Goal: Information Seeking & Learning: Learn about a topic

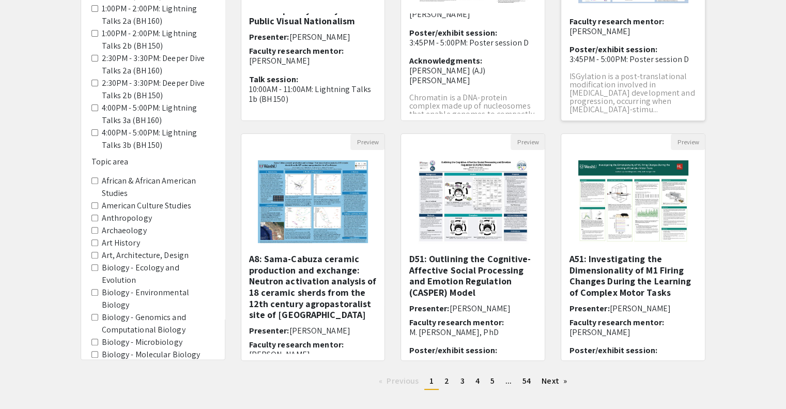
scroll to position [275, 0]
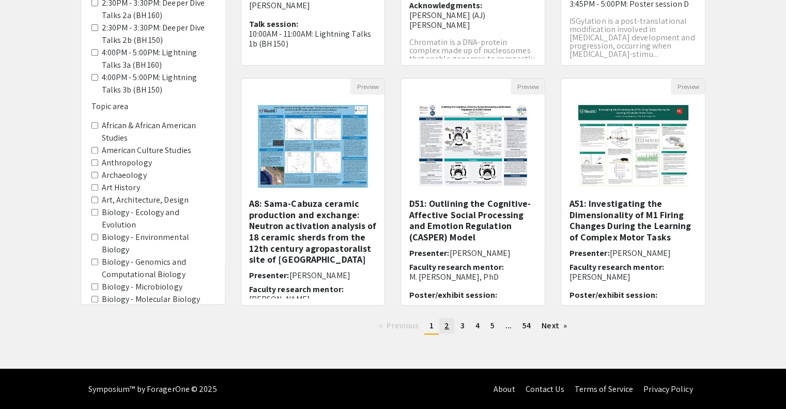
click at [447, 321] on span "2" at bounding box center [446, 325] width 5 height 11
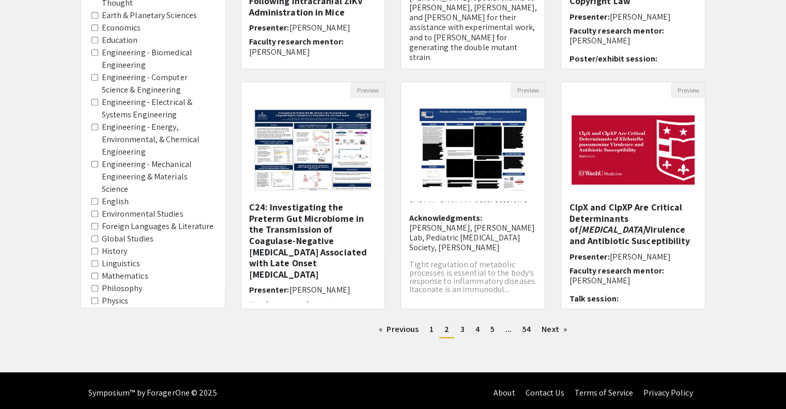
scroll to position [564, 0]
click at [92, 80] on span "Engineering - Computer Science & Engineering" at bounding box center [152, 83] width 123 height 25
click at [95, 78] on Engineering "Engineering - Computer Science & Engineering" at bounding box center [94, 77] width 7 height 7
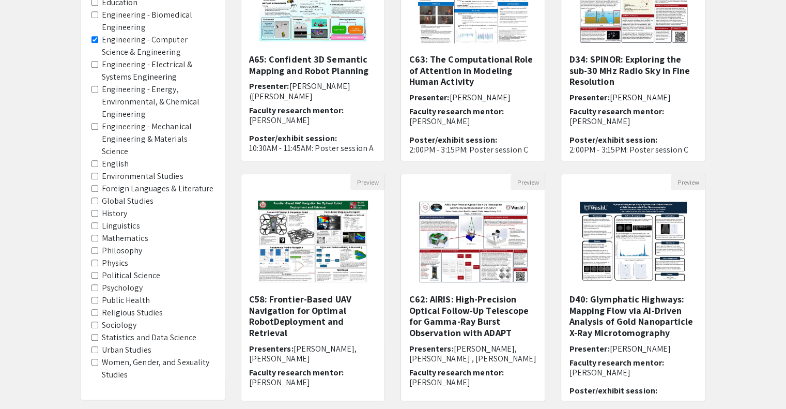
scroll to position [695, 0]
click at [172, 344] on label "Statistics and Data Science" at bounding box center [149, 337] width 95 height 12
click at [98, 341] on Science "Statistics and Data Science" at bounding box center [94, 337] width 7 height 7
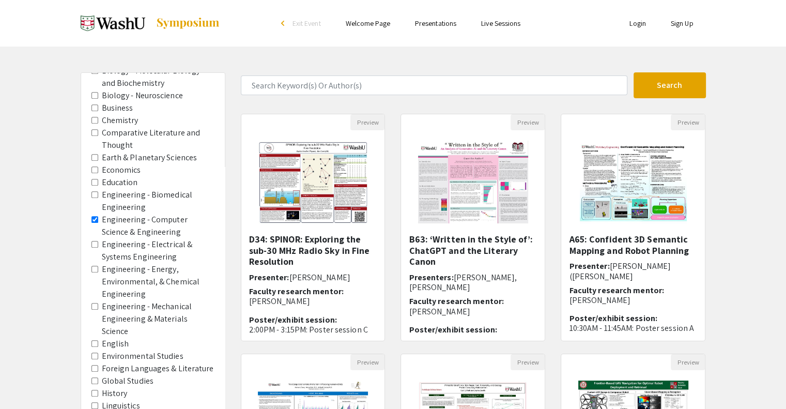
click at [155, 219] on label "Engineering - Computer Science & Engineering" at bounding box center [158, 225] width 113 height 25
click at [98, 219] on Engineering "Engineering - Computer Science & Engineering" at bounding box center [94, 219] width 7 height 7
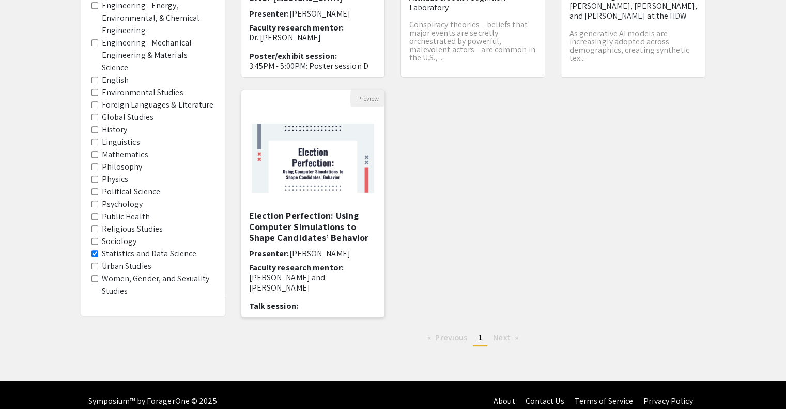
scroll to position [264, 0]
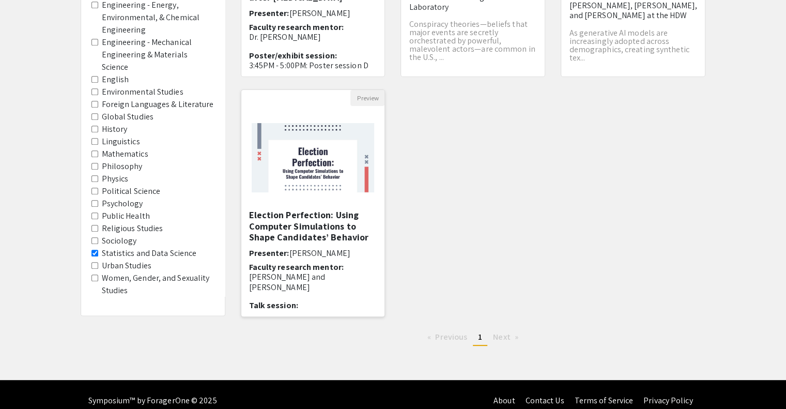
click at [339, 235] on h5 "Election Perfection: Using Computer Simulations to Shape Candidates’ Behavior" at bounding box center [313, 226] width 128 height 34
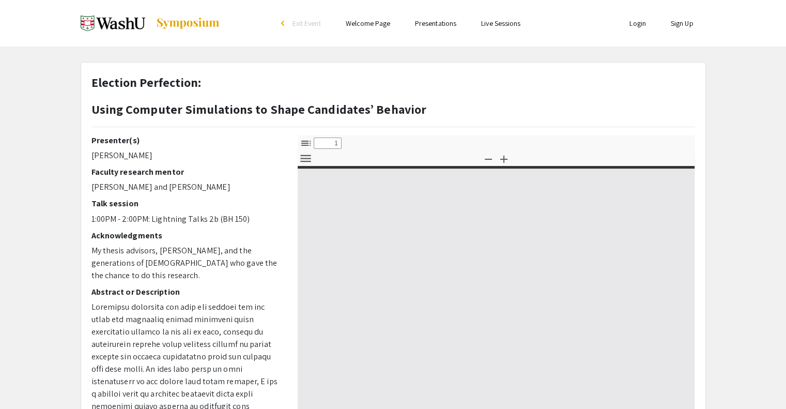
select select "custom"
type input "0"
select select "custom"
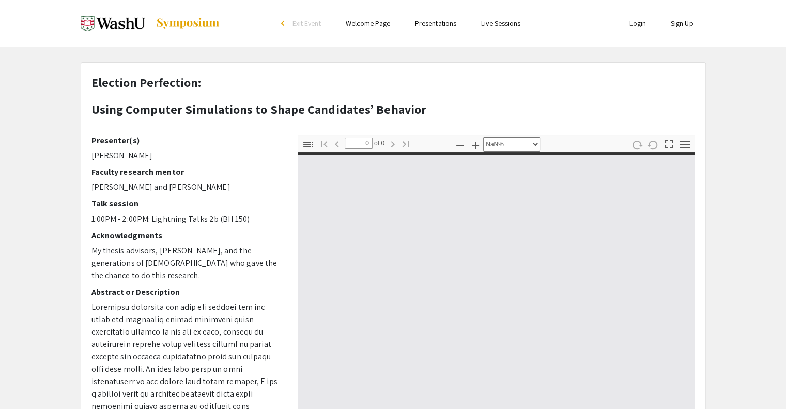
type input "1"
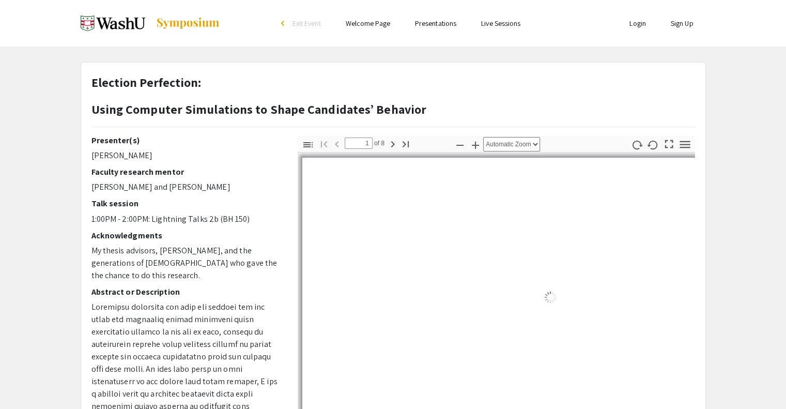
select select "auto"
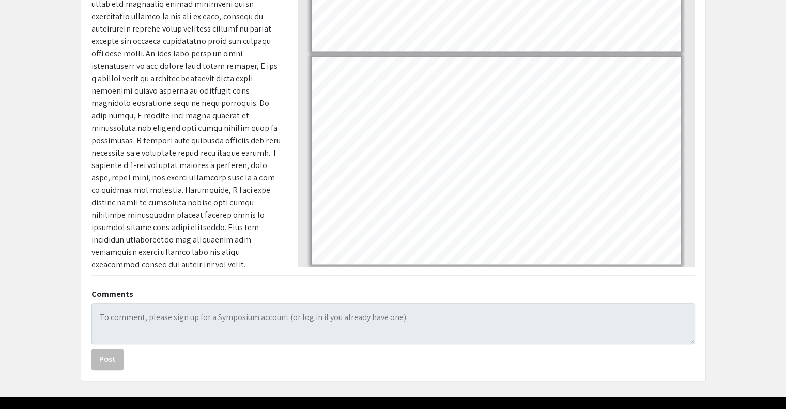
scroll to position [258, 0]
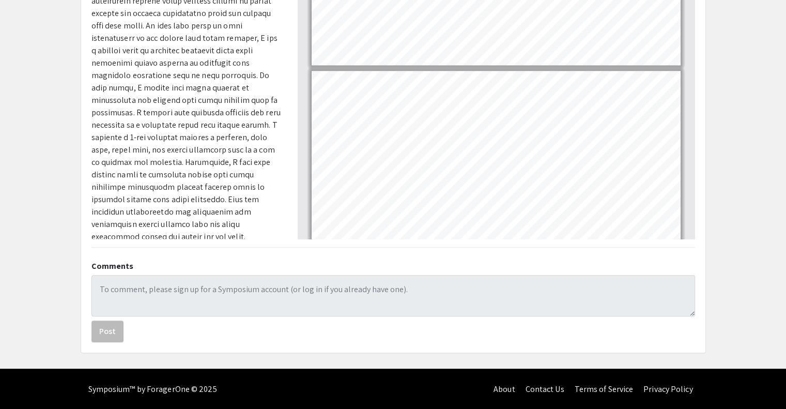
type input "7"
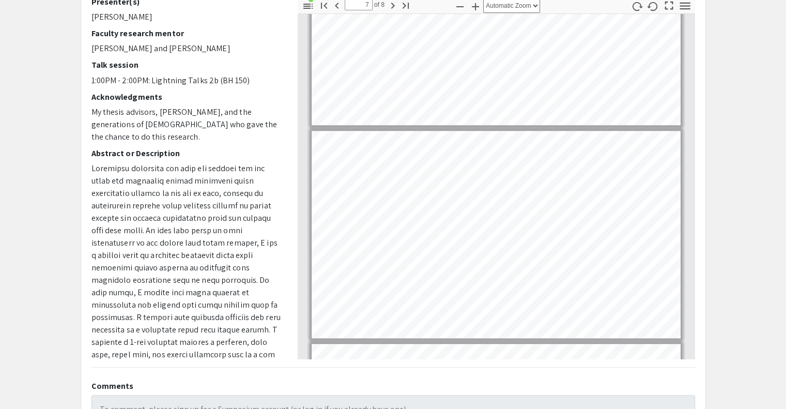
scroll to position [0, 0]
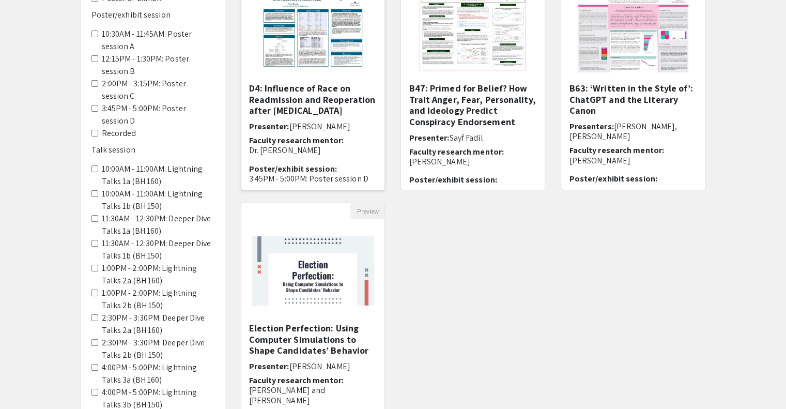
click at [333, 101] on h5 "D4: Influence of Race on Readmission and Reoperation after [MEDICAL_DATA]" at bounding box center [313, 100] width 128 height 34
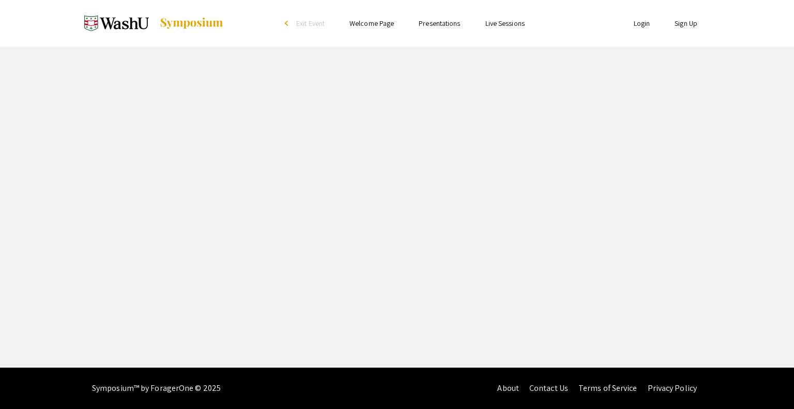
select select "custom"
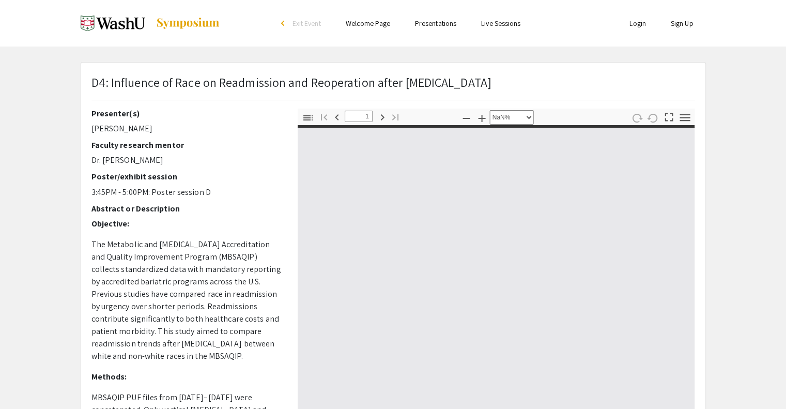
type input "0"
select select "custom"
type input "1"
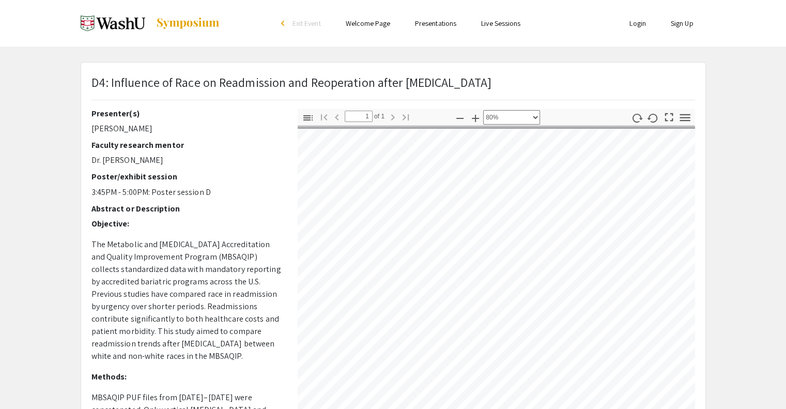
select select "custom"
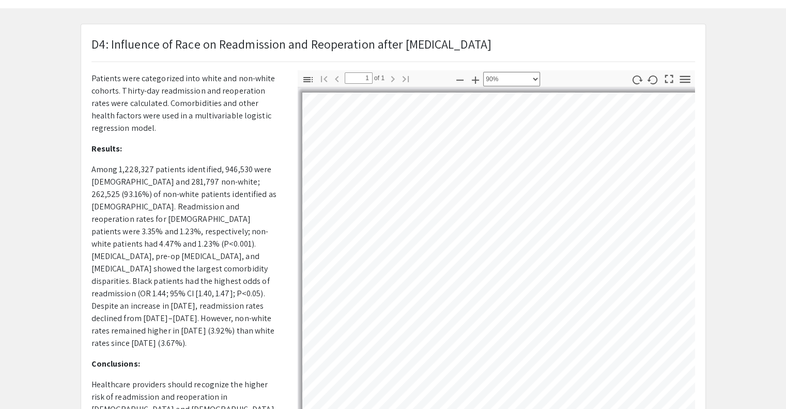
scroll to position [34, 0]
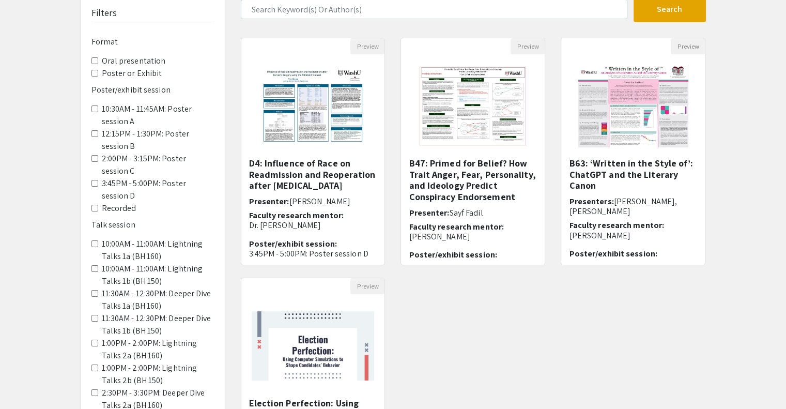
scroll to position [65, 0]
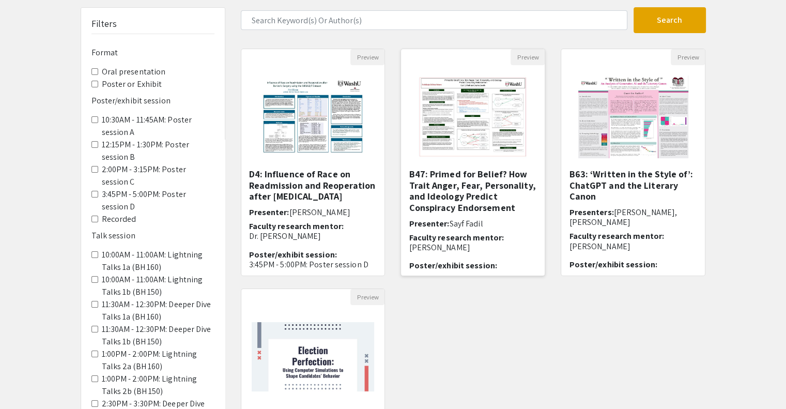
click at [443, 197] on h5 "B47: Primed for Belief? How Trait Anger, Fear, Personality, and Ideology Predic…" at bounding box center [473, 190] width 128 height 44
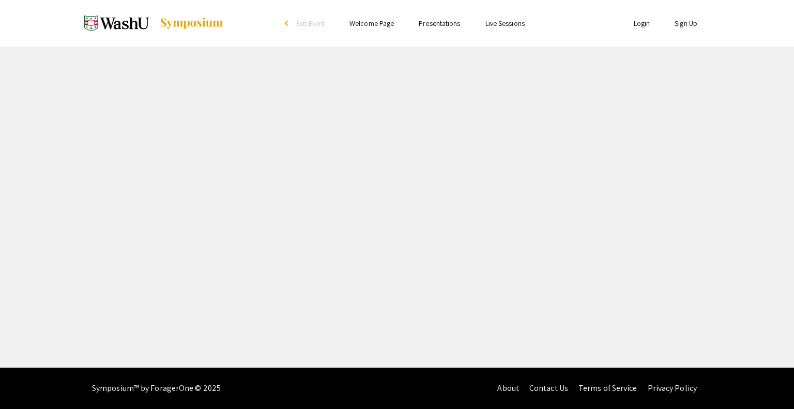
select select "custom"
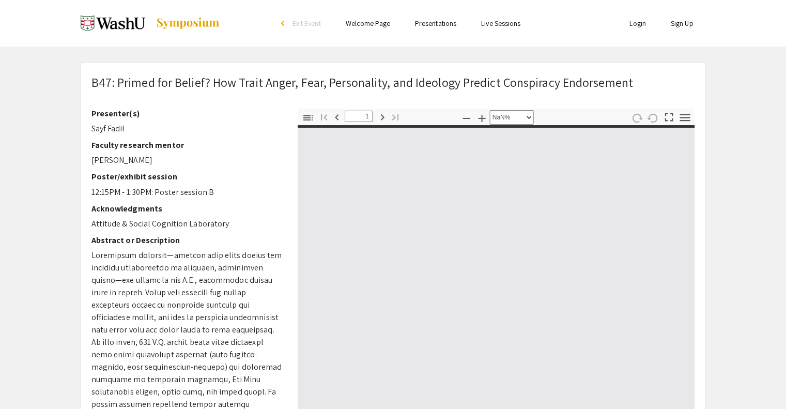
type input "0"
select select "custom"
type input "1"
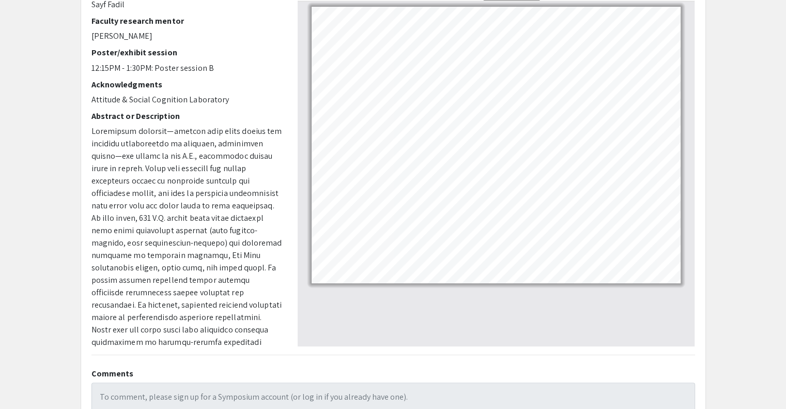
scroll to position [125, 0]
select select "custom"
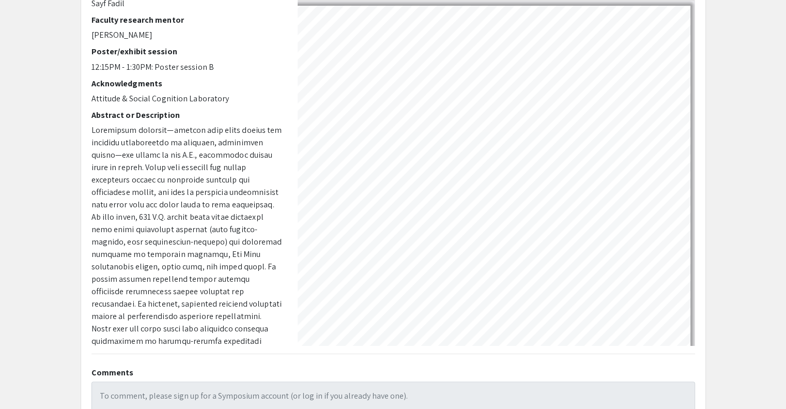
scroll to position [70, 334]
click at [223, 122] on div "Presenter(s) Sayf Fadil Faculty research mentor [PERSON_NAME] Poster/exhibit se…" at bounding box center [393, 164] width 619 height 362
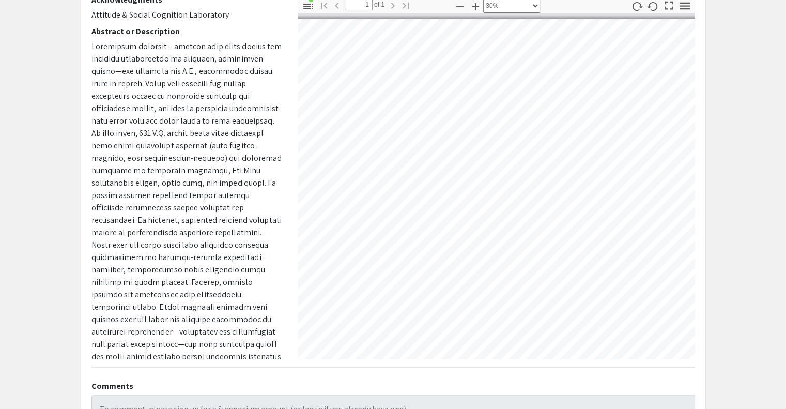
scroll to position [113, 0]
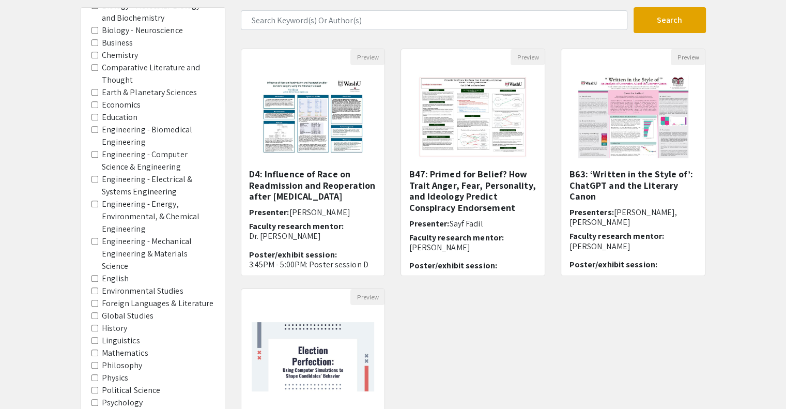
scroll to position [275, 0]
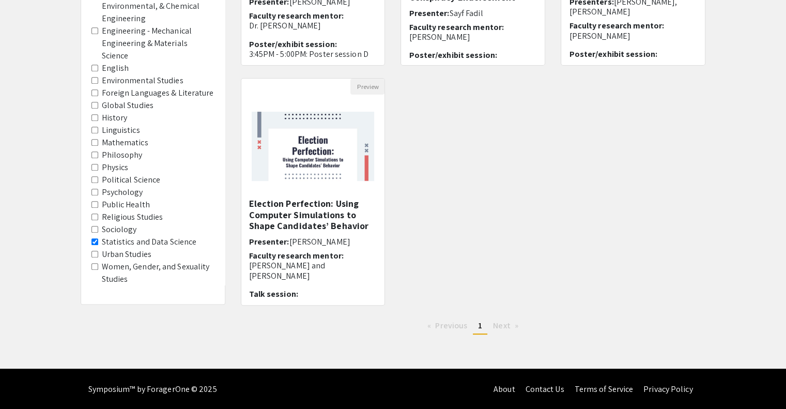
click at [168, 240] on label "Statistics and Data Science" at bounding box center [149, 242] width 95 height 12
click at [98, 240] on Science "Statistics and Data Science" at bounding box center [94, 241] width 7 height 7
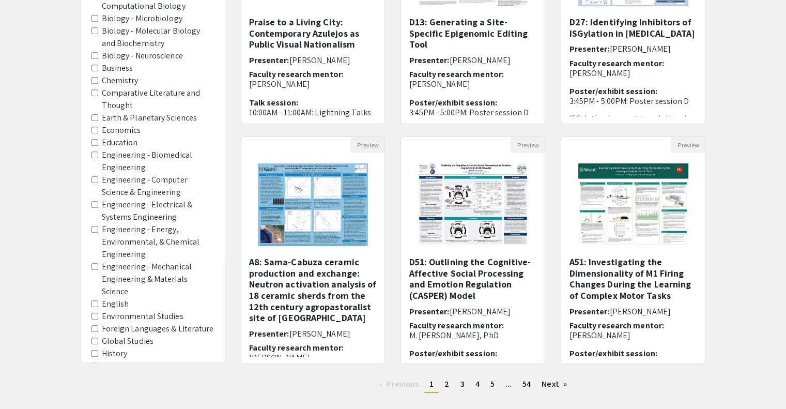
scroll to position [516, 0]
click at [147, 190] on label "Engineering - Computer Science & Engineering" at bounding box center [158, 186] width 113 height 25
click at [98, 183] on Engineering "Engineering - Computer Science & Engineering" at bounding box center [94, 180] width 7 height 7
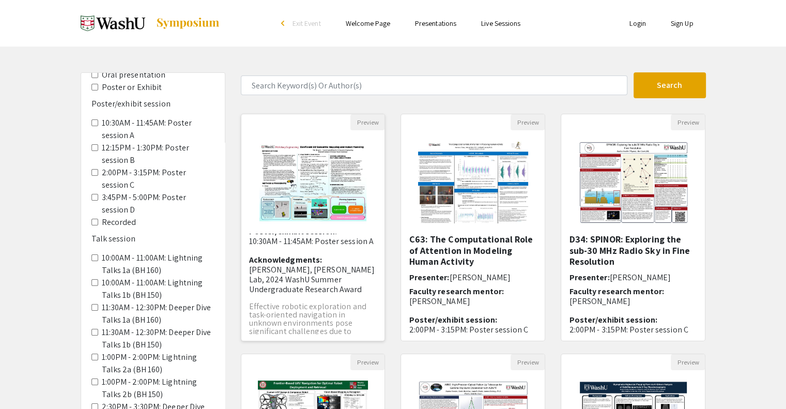
scroll to position [275, 0]
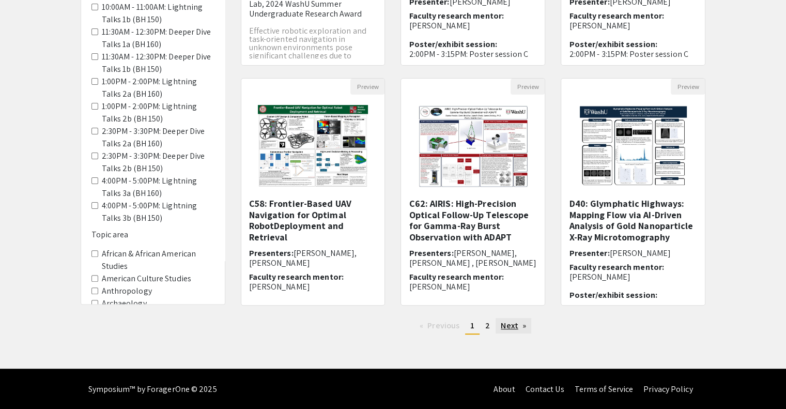
click at [496, 329] on link "Next page" at bounding box center [514, 326] width 36 height 16
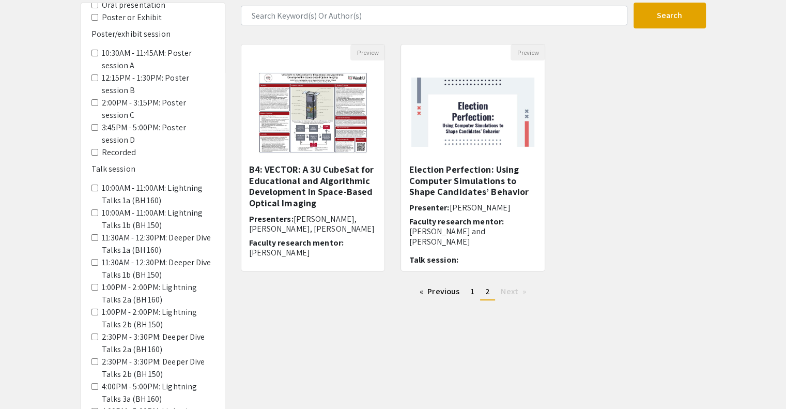
scroll to position [74, 0]
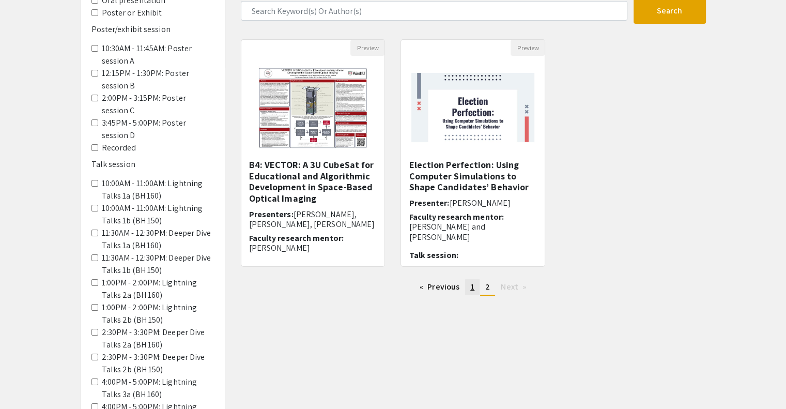
click at [470, 290] on span "1" at bounding box center [472, 286] width 4 height 11
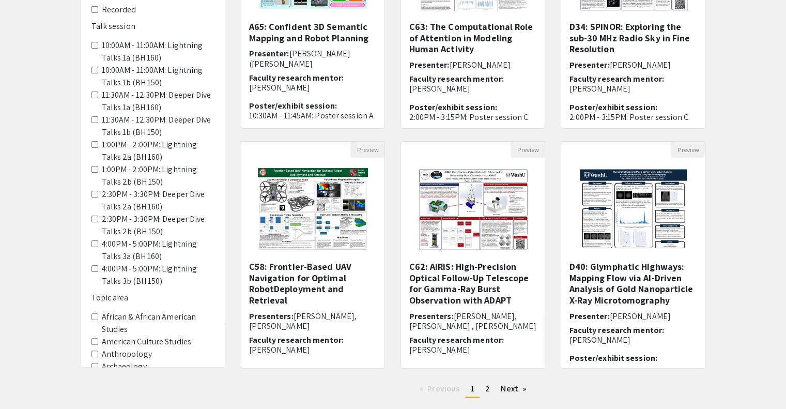
scroll to position [275, 0]
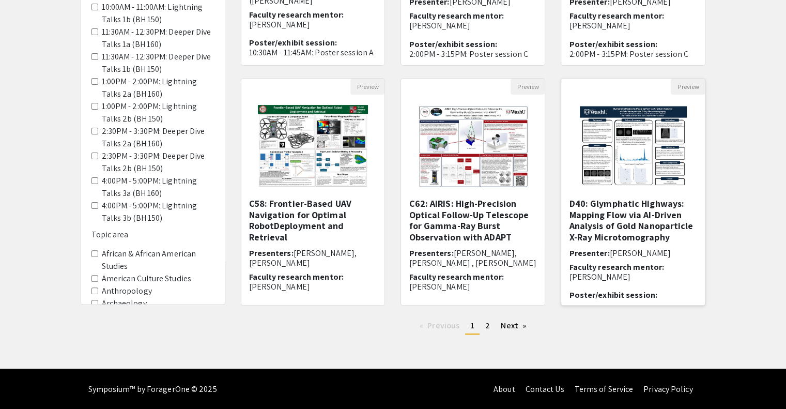
click at [635, 222] on h5 "D40: Glymphatic Highways: Mapping Flow via AI-Driven Analysis of Gold Nanoparti…" at bounding box center [633, 220] width 128 height 44
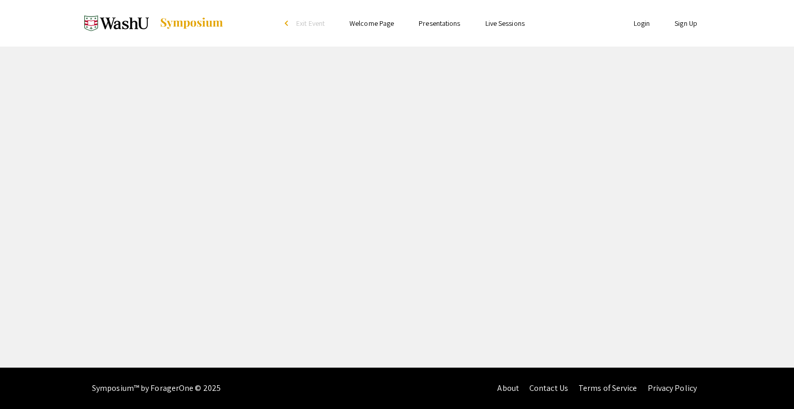
select select "custom"
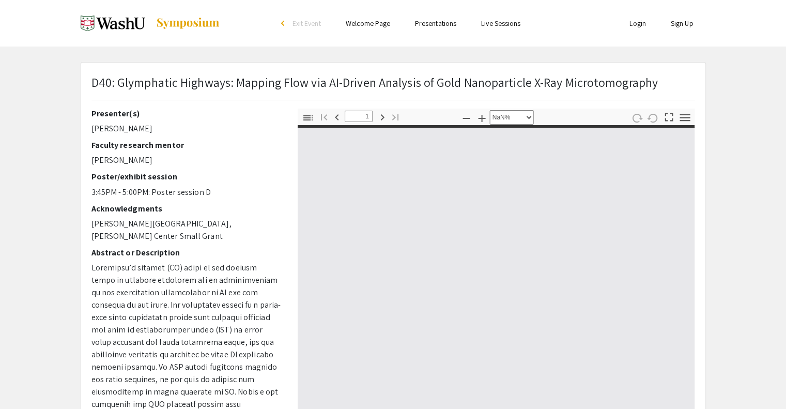
type input "0"
select select "custom"
type input "1"
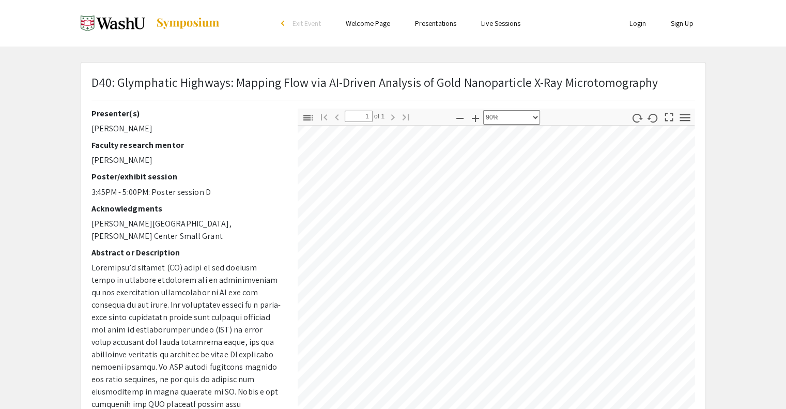
select select "1"
